Goal: Information Seeking & Learning: Learn about a topic

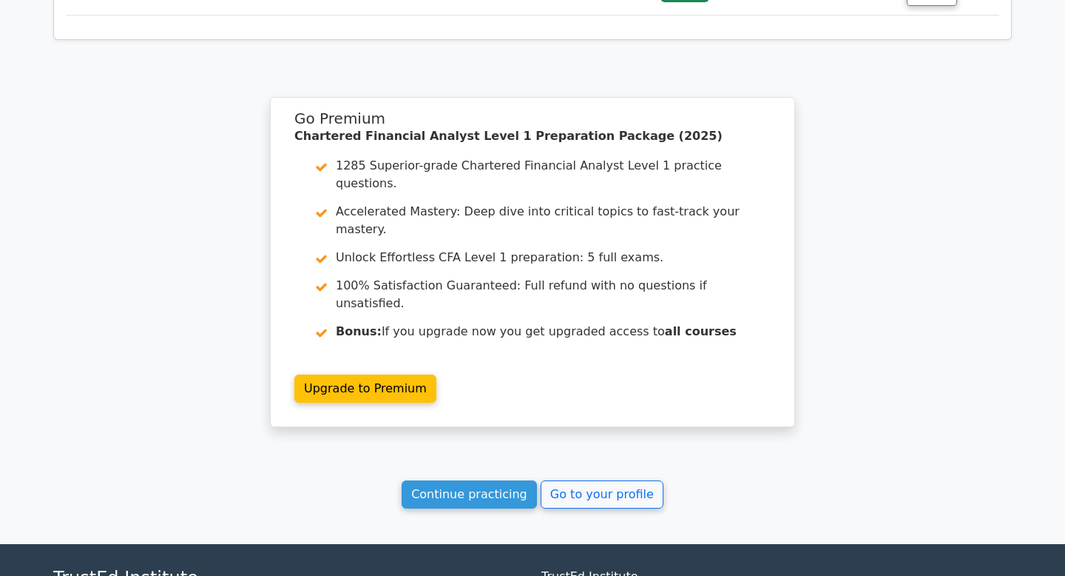
scroll to position [2848, 0]
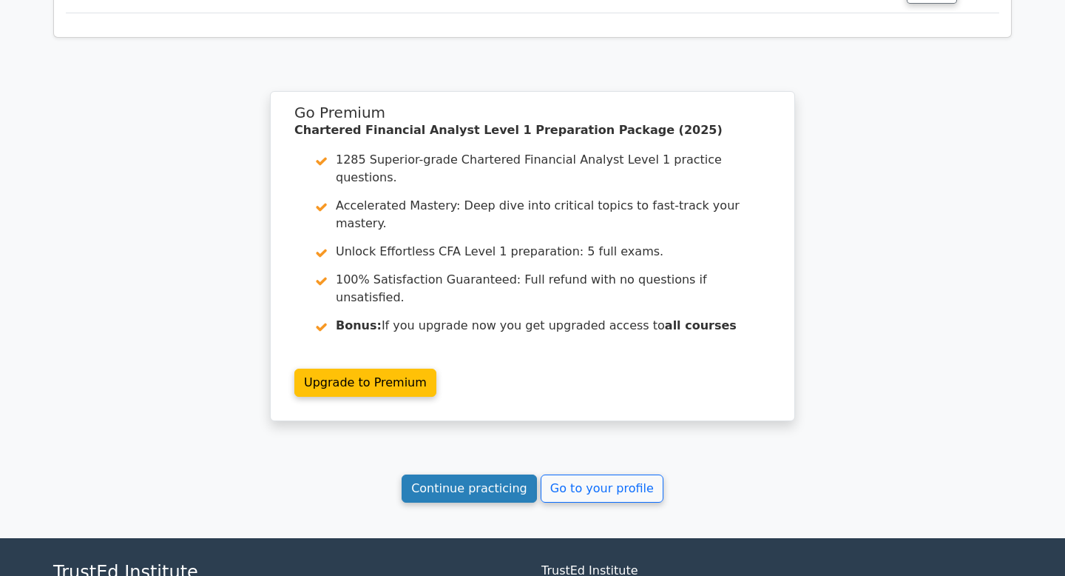
click at [506, 474] on link "Continue practicing" at bounding box center [469, 488] width 135 height 28
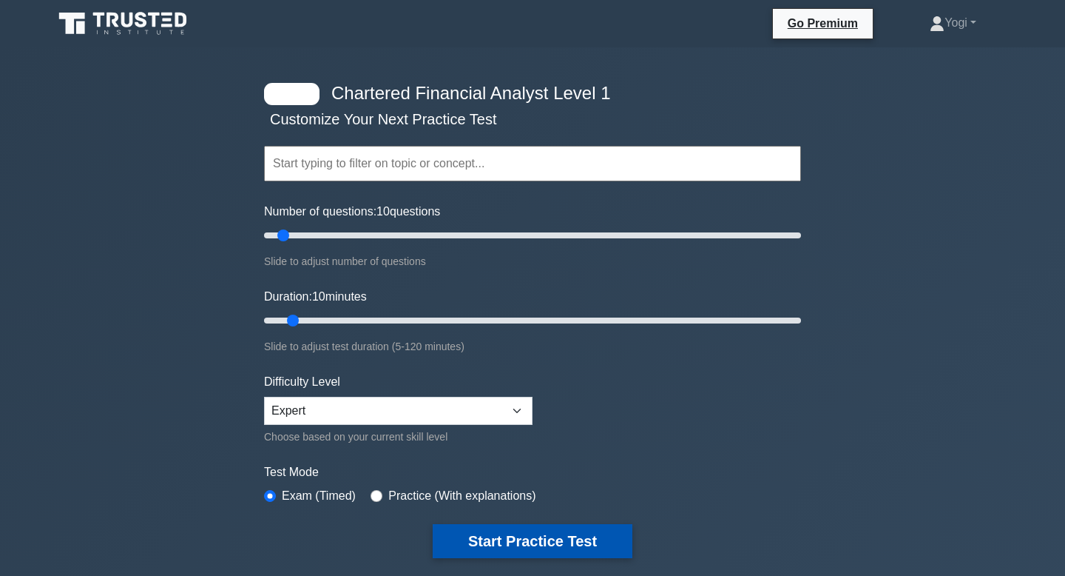
click at [528, 550] on button "Start Practice Test" at bounding box center [533, 541] width 200 height 34
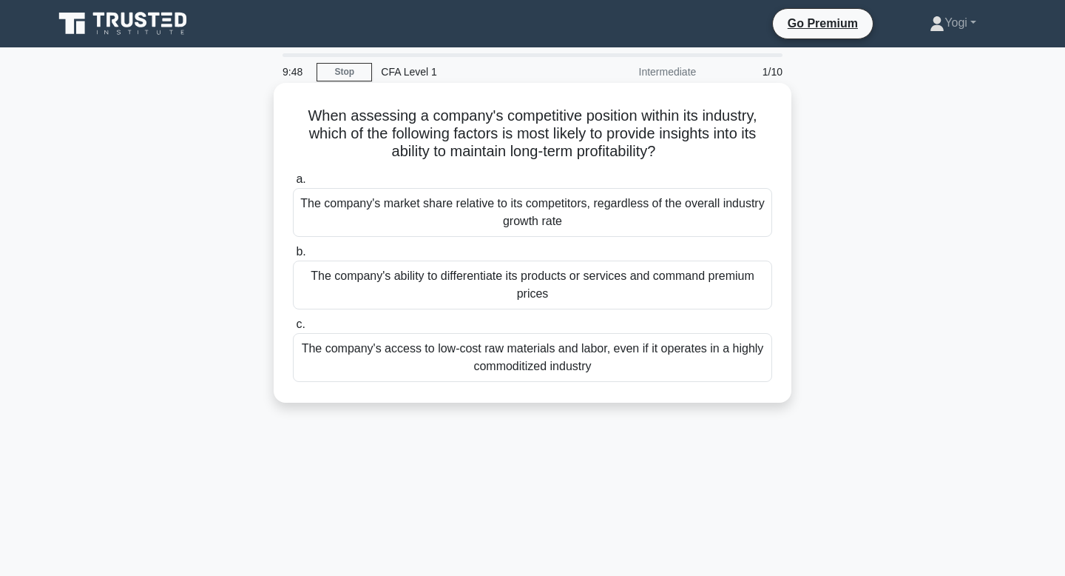
click at [551, 292] on div "The company's ability to differentiate its products or services and command pre…" at bounding box center [532, 284] width 479 height 49
click at [293, 257] on input "b. The company's ability to differentiate its products or services and command …" at bounding box center [293, 252] width 0 height 10
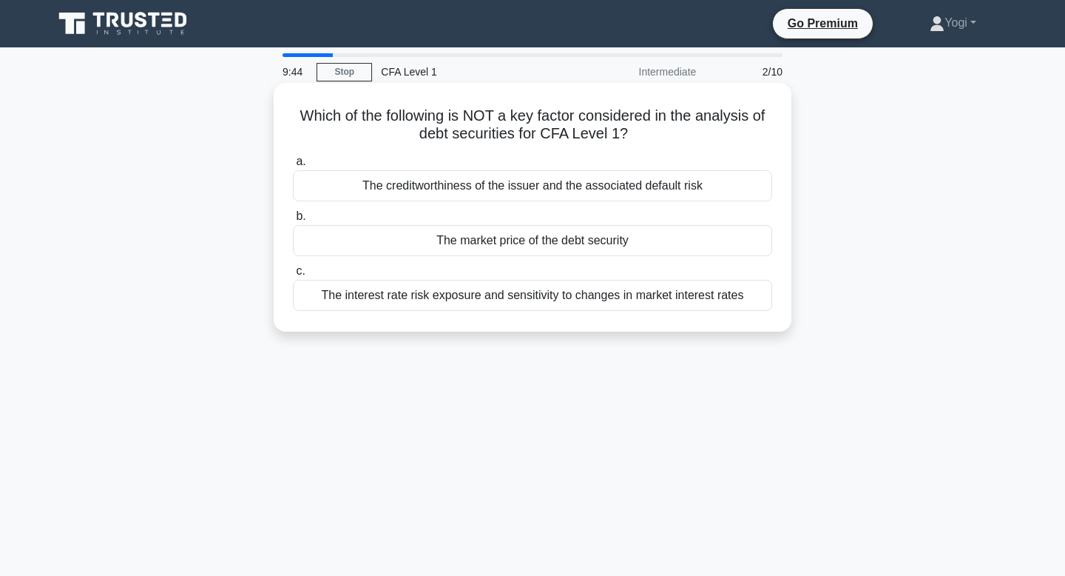
click at [552, 235] on div "The market price of the debt security" at bounding box center [532, 240] width 479 height 31
click at [293, 221] on input "b. The market price of the debt security" at bounding box center [293, 217] width 0 height 10
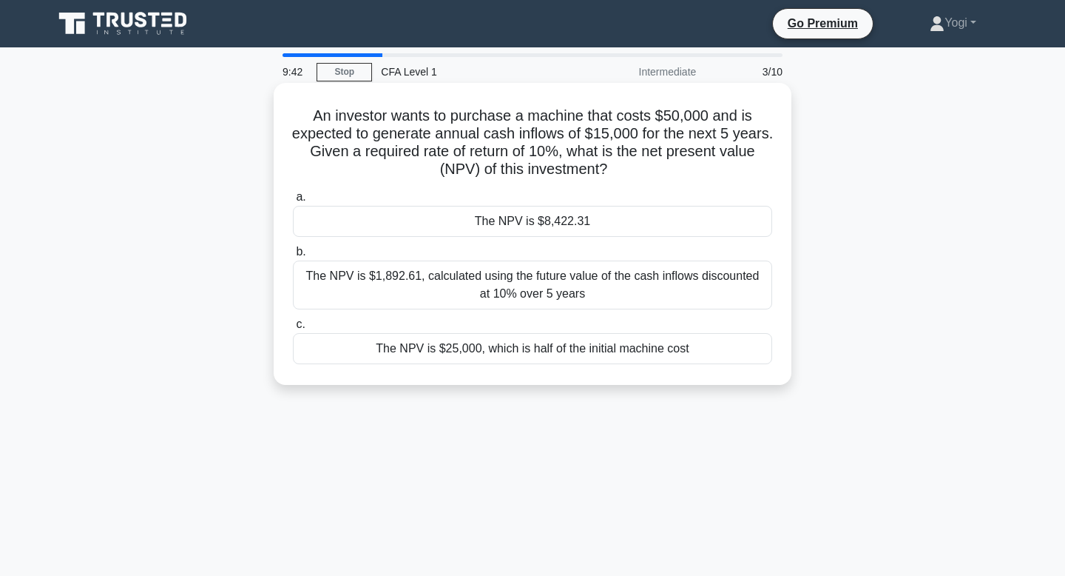
click at [558, 220] on div "The NPV is $8,422.31" at bounding box center [532, 221] width 479 height 31
click at [293, 202] on input "a. The NPV is $8,422.31" at bounding box center [293, 197] width 0 height 10
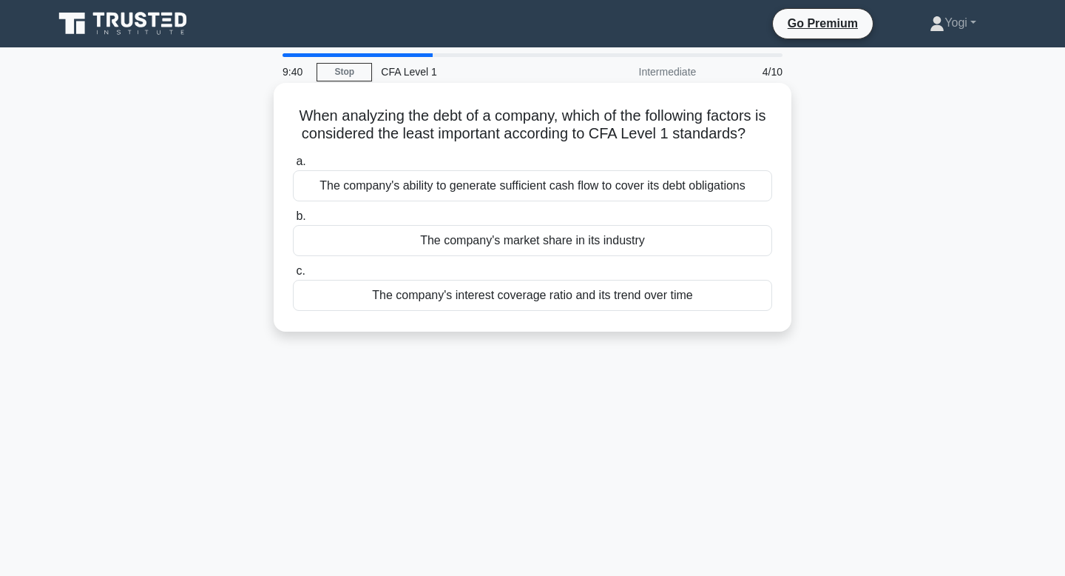
click at [553, 251] on div "The company's market share in its industry" at bounding box center [532, 240] width 479 height 31
click at [293, 221] on input "b. The company's market share in its industry" at bounding box center [293, 217] width 0 height 10
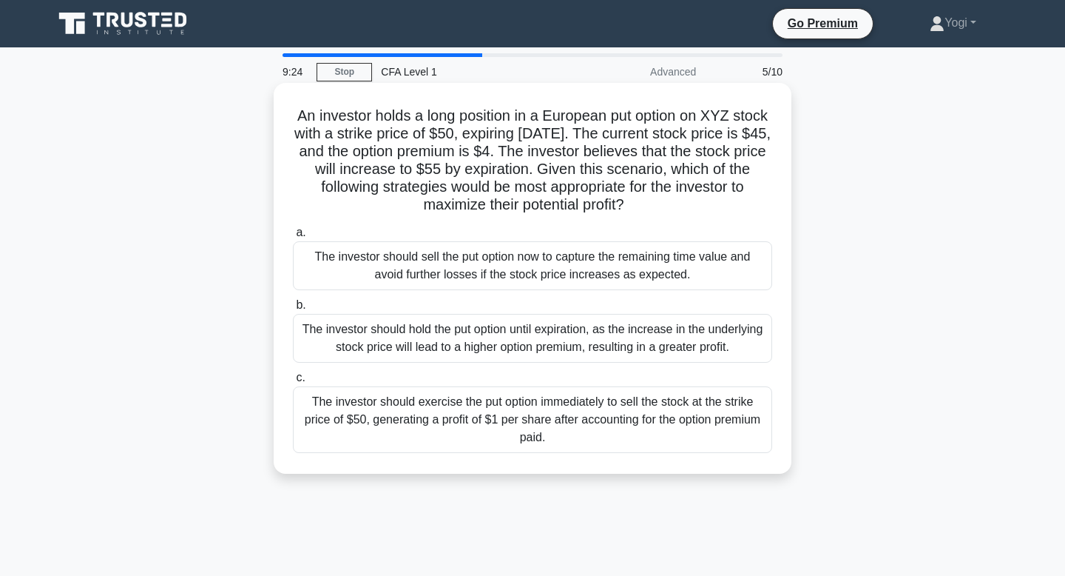
click at [525, 274] on div "The investor should sell the put option now to capture the remaining time value…" at bounding box center [532, 265] width 479 height 49
click at [293, 237] on input "a. The investor should sell the put option now to capture the remaining time va…" at bounding box center [293, 233] width 0 height 10
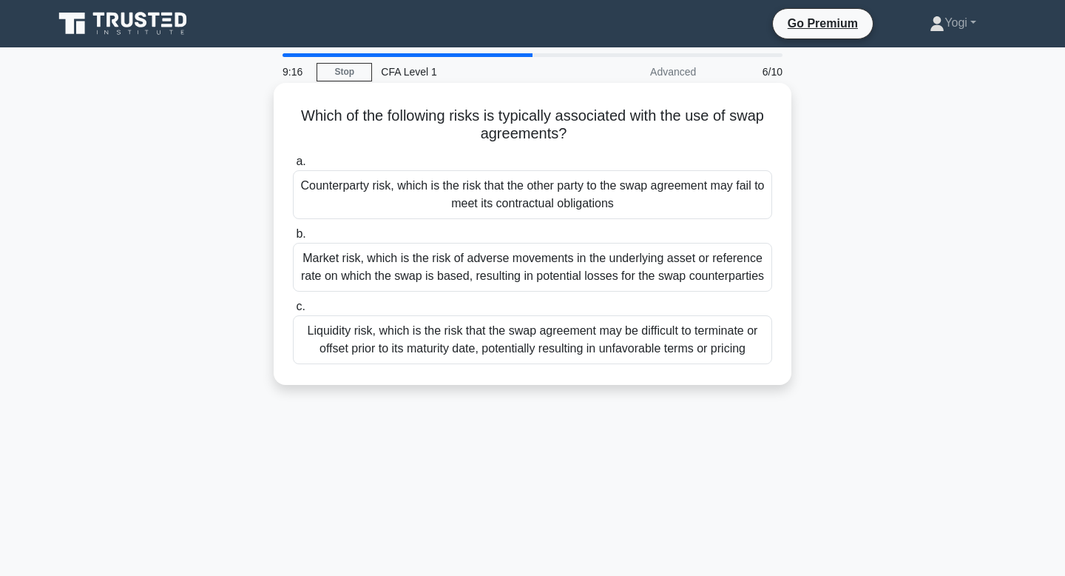
click at [537, 183] on div "Counterparty risk, which is the risk that the other party to the swap agreement…" at bounding box center [532, 194] width 479 height 49
click at [293, 166] on input "a. Counterparty risk, which is the risk that the other party to the swap agreem…" at bounding box center [293, 162] width 0 height 10
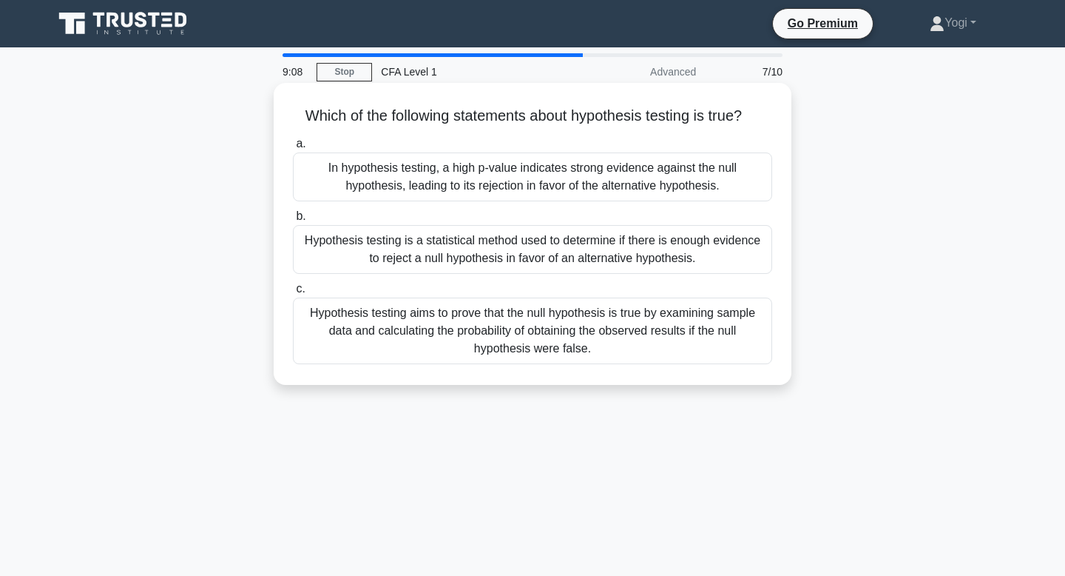
click at [530, 255] on div "Hypothesis testing is a statistical method used to determine if there is enough…" at bounding box center [532, 249] width 479 height 49
click at [293, 221] on input "b. Hypothesis testing is a statistical method used to determine if there is eno…" at bounding box center [293, 217] width 0 height 10
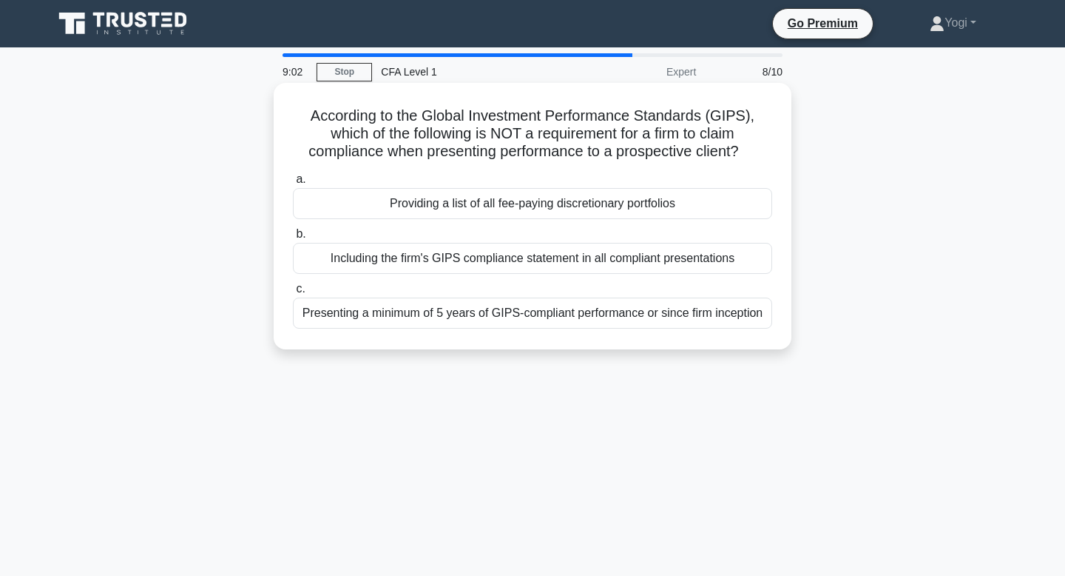
click at [526, 206] on div "Providing a list of all fee-paying discretionary portfolios" at bounding box center [532, 203] width 479 height 31
click at [293, 184] on input "a. Providing a list of all fee-paying discretionary portfolios" at bounding box center [293, 180] width 0 height 10
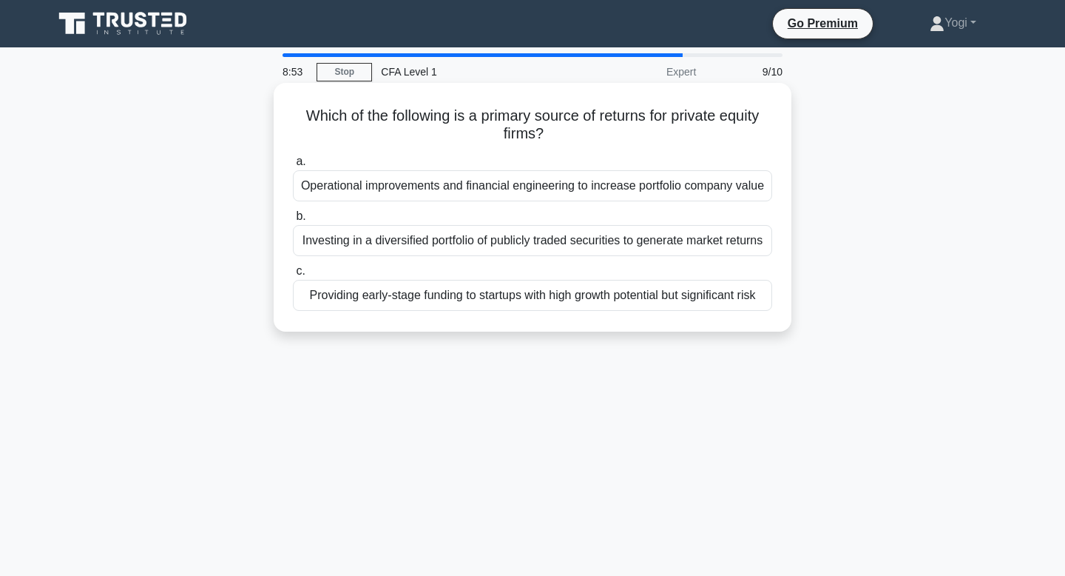
click at [550, 285] on div "Providing early-stage funding to startups with high growth potential but signif…" at bounding box center [532, 295] width 479 height 31
click at [293, 276] on input "c. Providing early-stage funding to startups with high growth potential but sig…" at bounding box center [293, 271] width 0 height 10
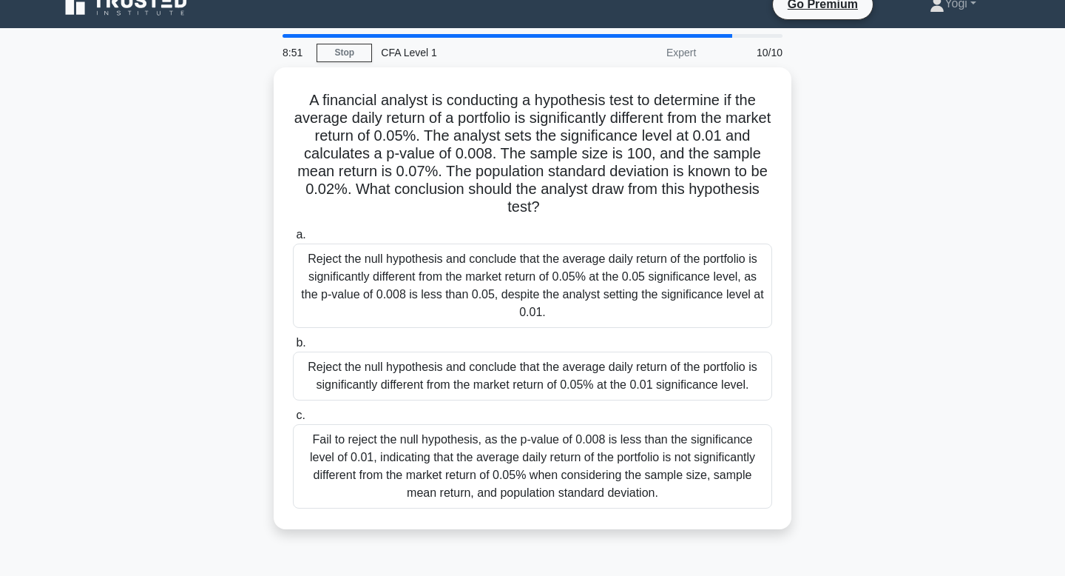
scroll to position [22, 0]
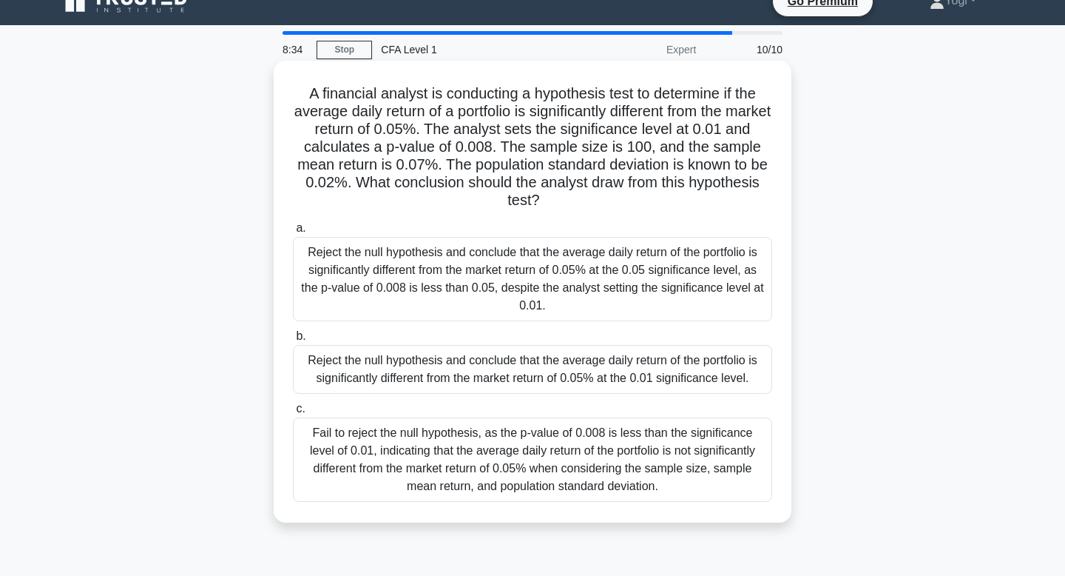
click at [544, 356] on div "Reject the null hypothesis and conclude that the average daily return of the po…" at bounding box center [532, 369] width 479 height 49
click at [293, 341] on input "b. Reject the null hypothesis and conclude that the average daily return of the…" at bounding box center [293, 336] width 0 height 10
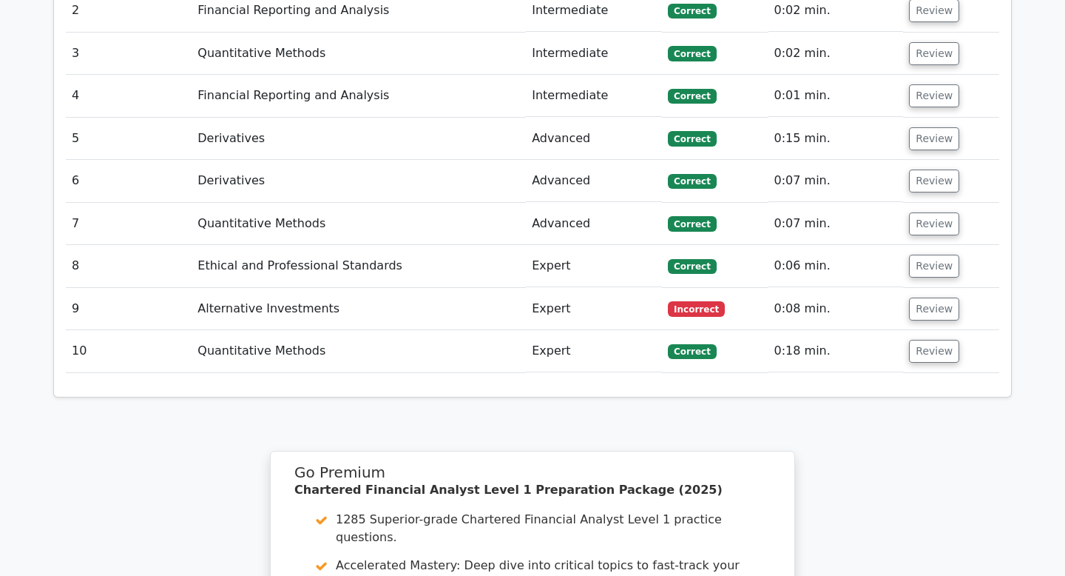
scroll to position [1988, 0]
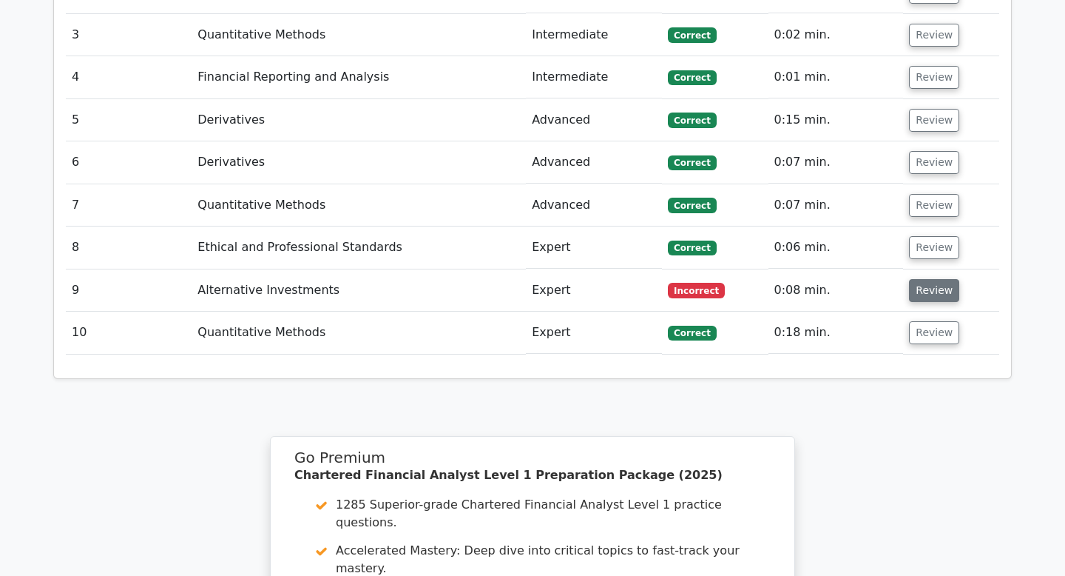
click at [923, 279] on button "Review" at bounding box center [934, 290] width 50 height 23
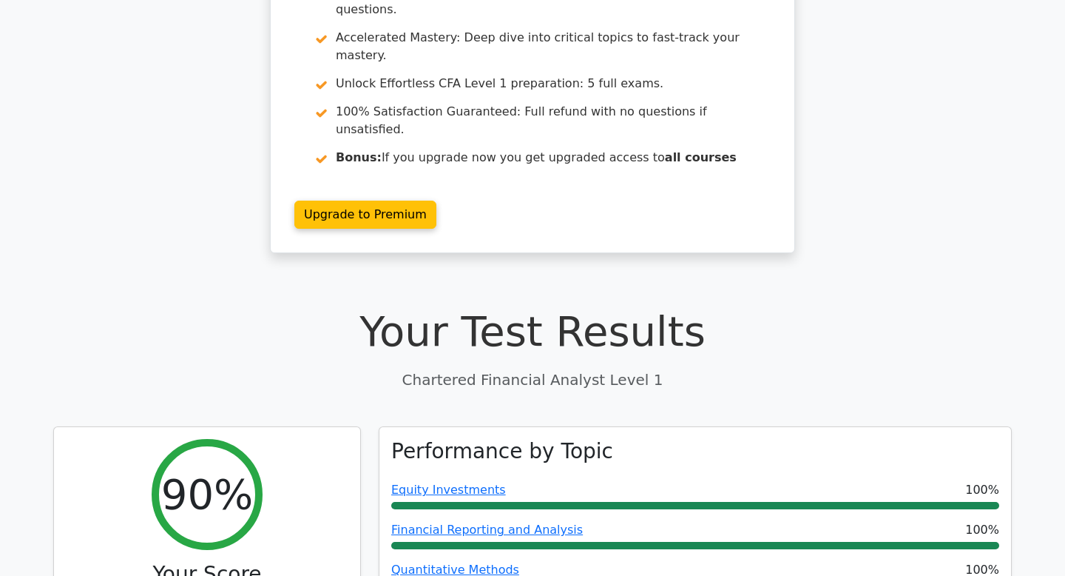
scroll to position [0, 0]
